Goal: Transaction & Acquisition: Purchase product/service

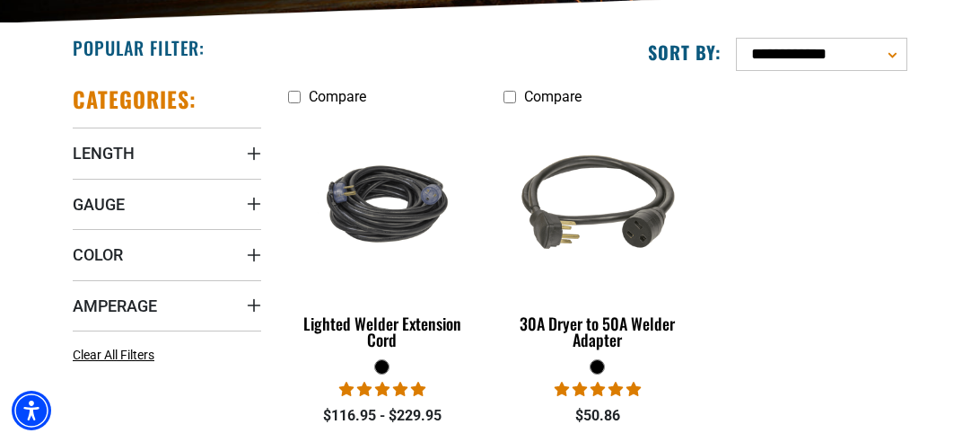
scroll to position [367, 0]
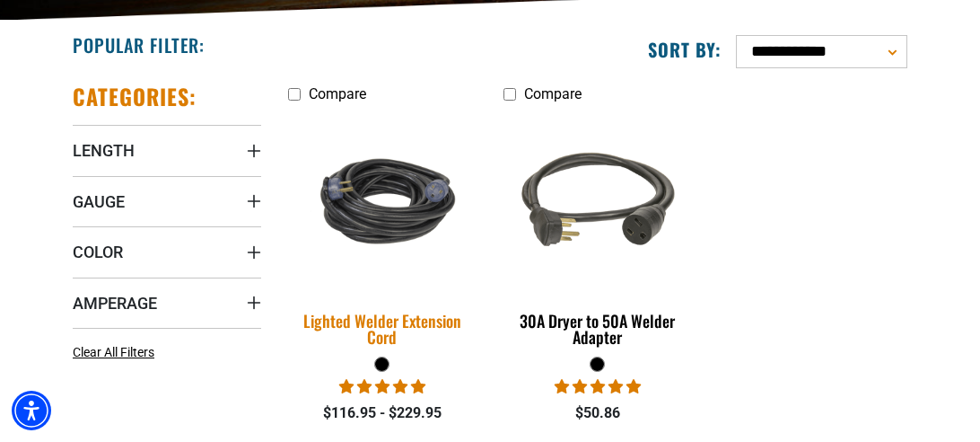
click at [399, 207] on img at bounding box center [382, 200] width 215 height 129
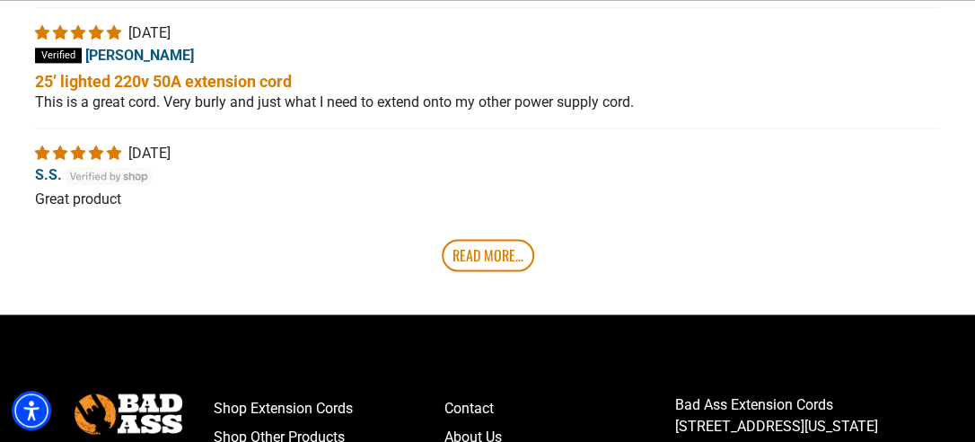
scroll to position [3641, 0]
